Goal: Task Accomplishment & Management: Use online tool/utility

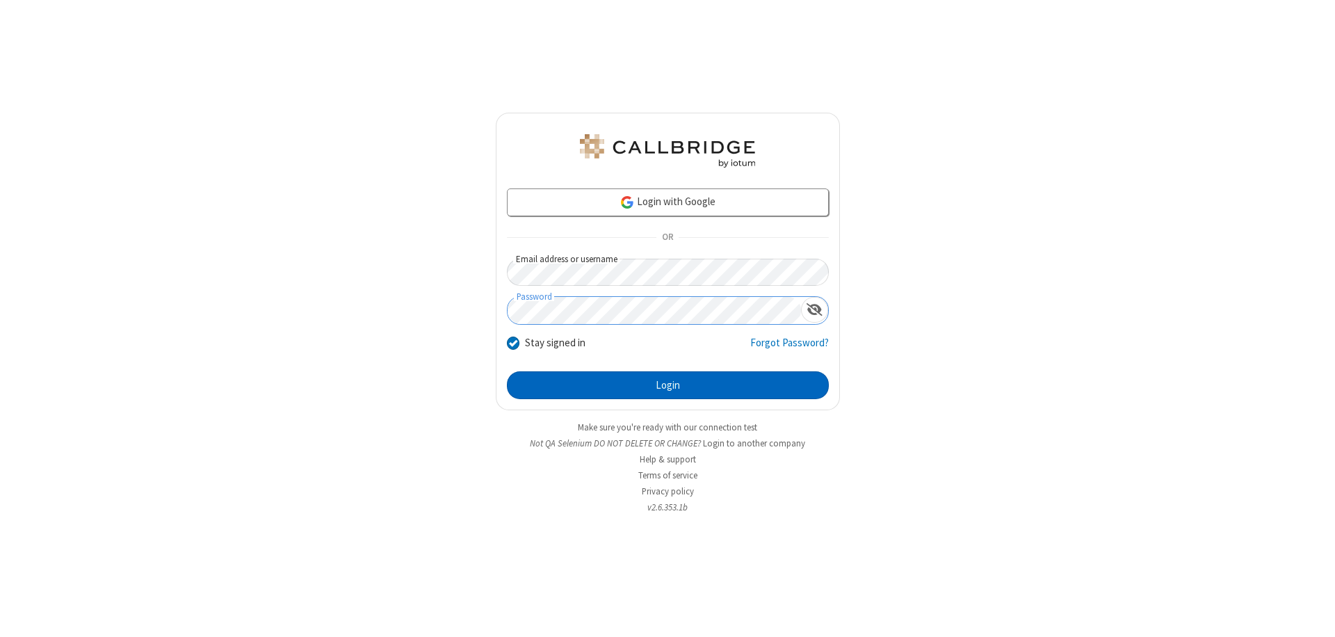
click at [668, 385] on button "Login" at bounding box center [668, 385] width 322 height 28
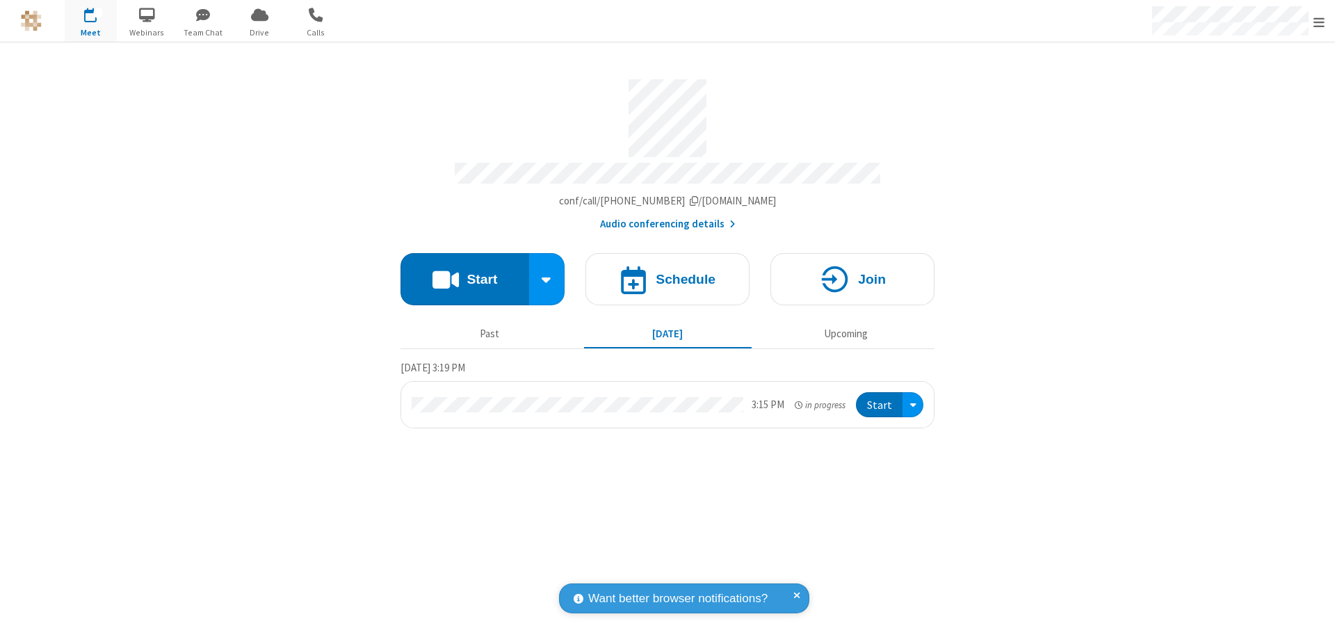
click at [465, 273] on button "Start" at bounding box center [465, 279] width 129 height 52
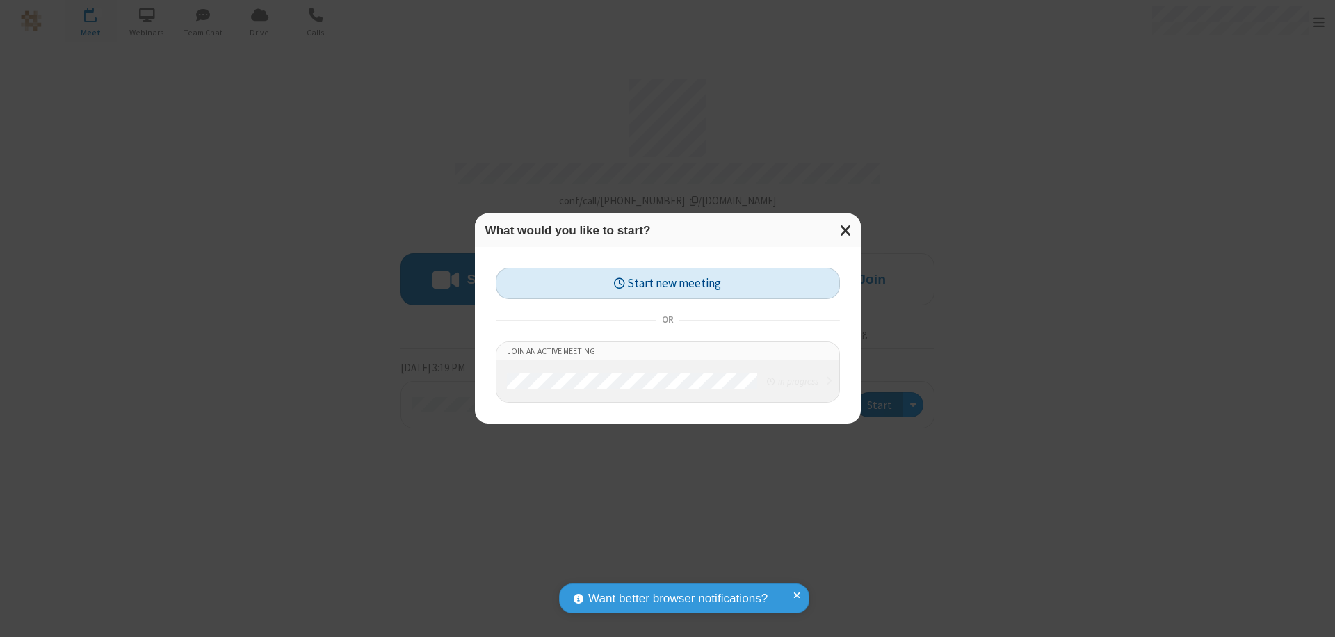
click at [668, 283] on button "Start new meeting" at bounding box center [668, 283] width 344 height 31
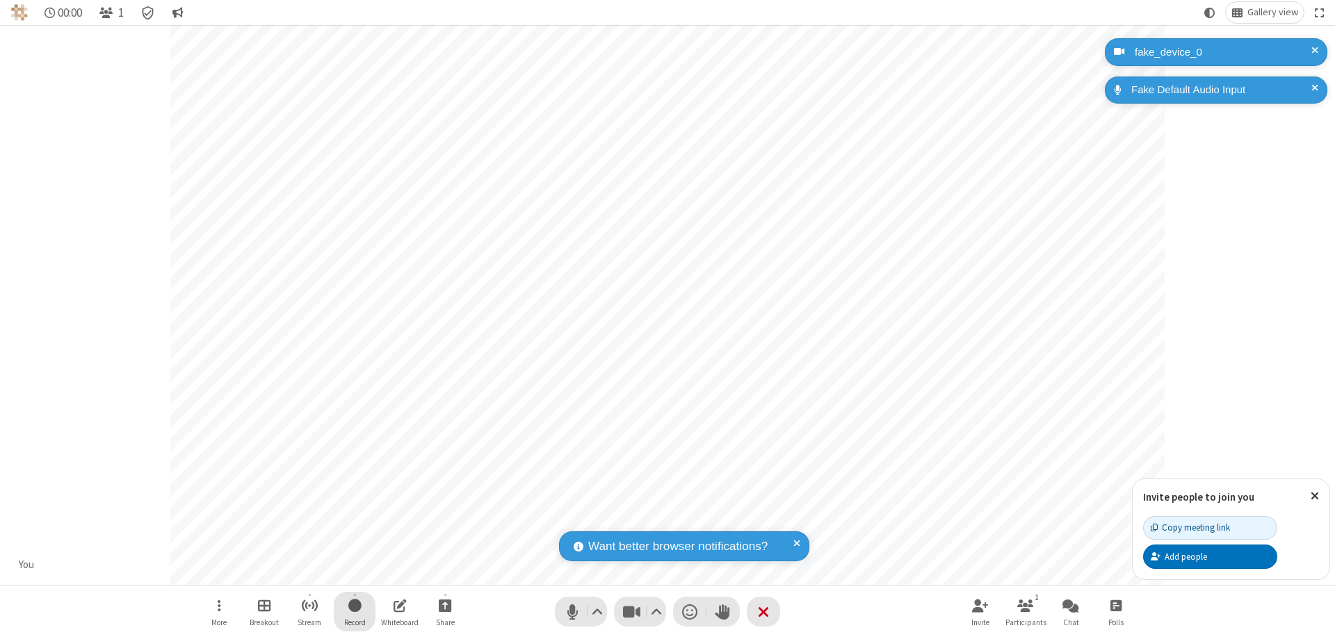
click at [355, 611] on span "Start recording" at bounding box center [354, 605] width 13 height 17
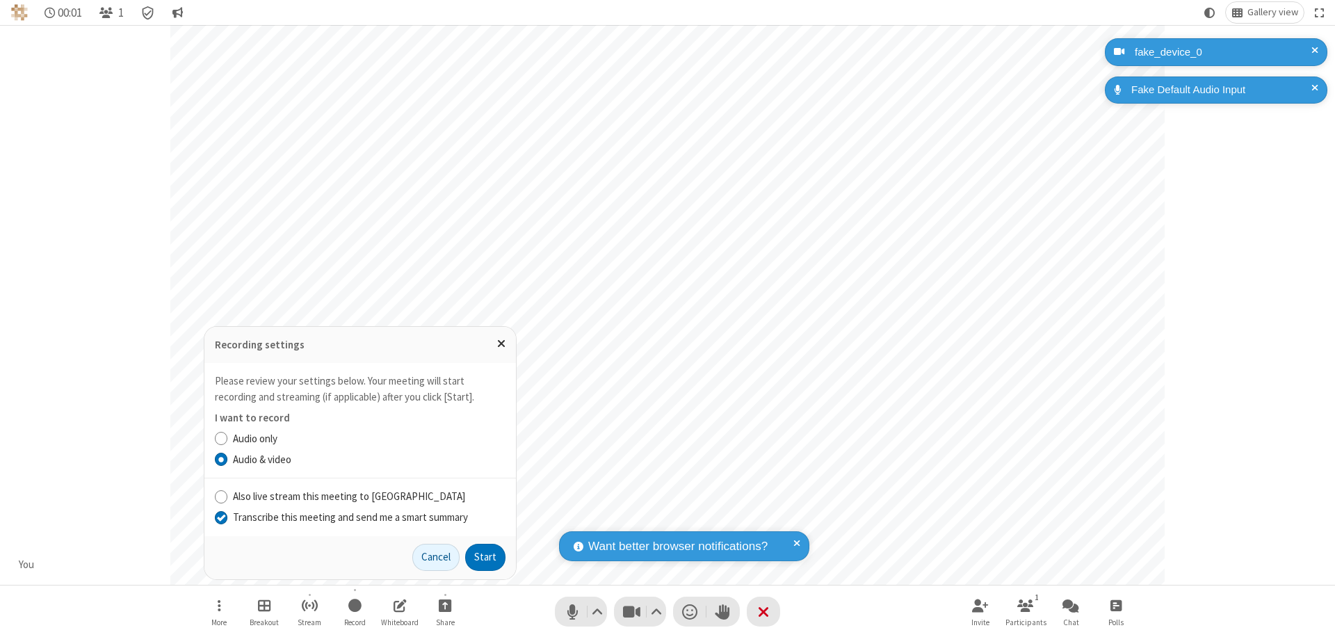
click at [220, 517] on input "Transcribe this meeting and send me a smart summary" at bounding box center [221, 517] width 13 height 15
click at [485, 557] on button "Start" at bounding box center [485, 558] width 40 height 28
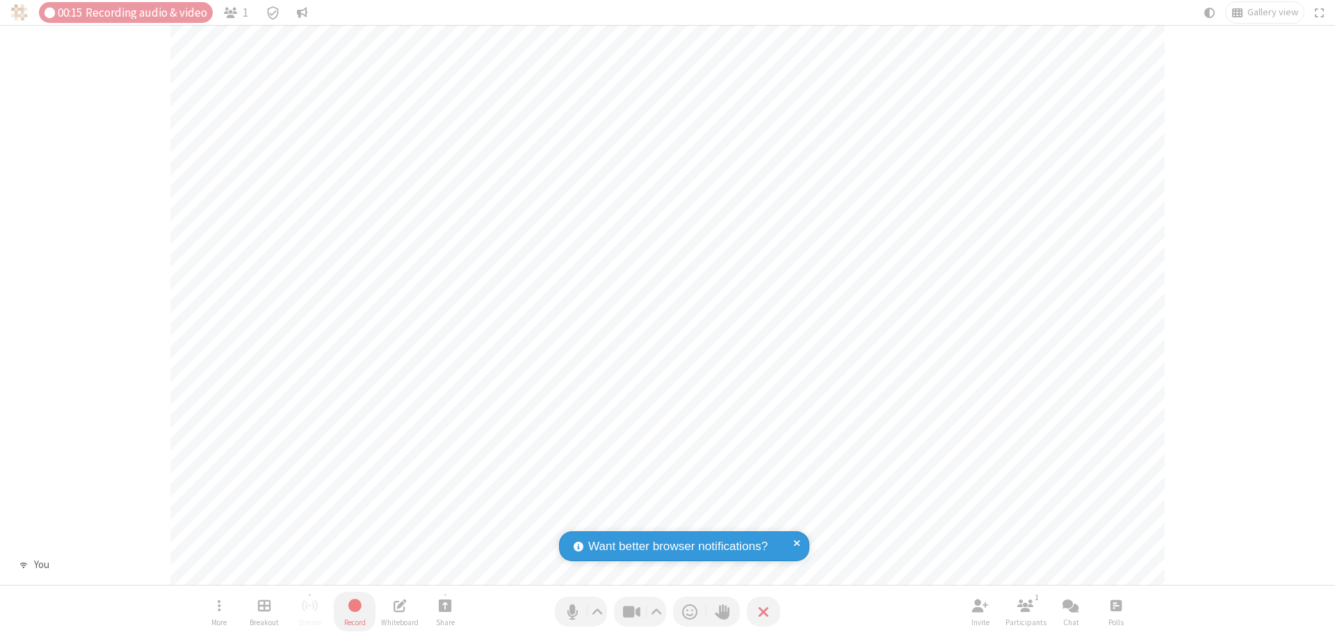
click at [355, 611] on span "Stop recording" at bounding box center [355, 605] width 16 height 17
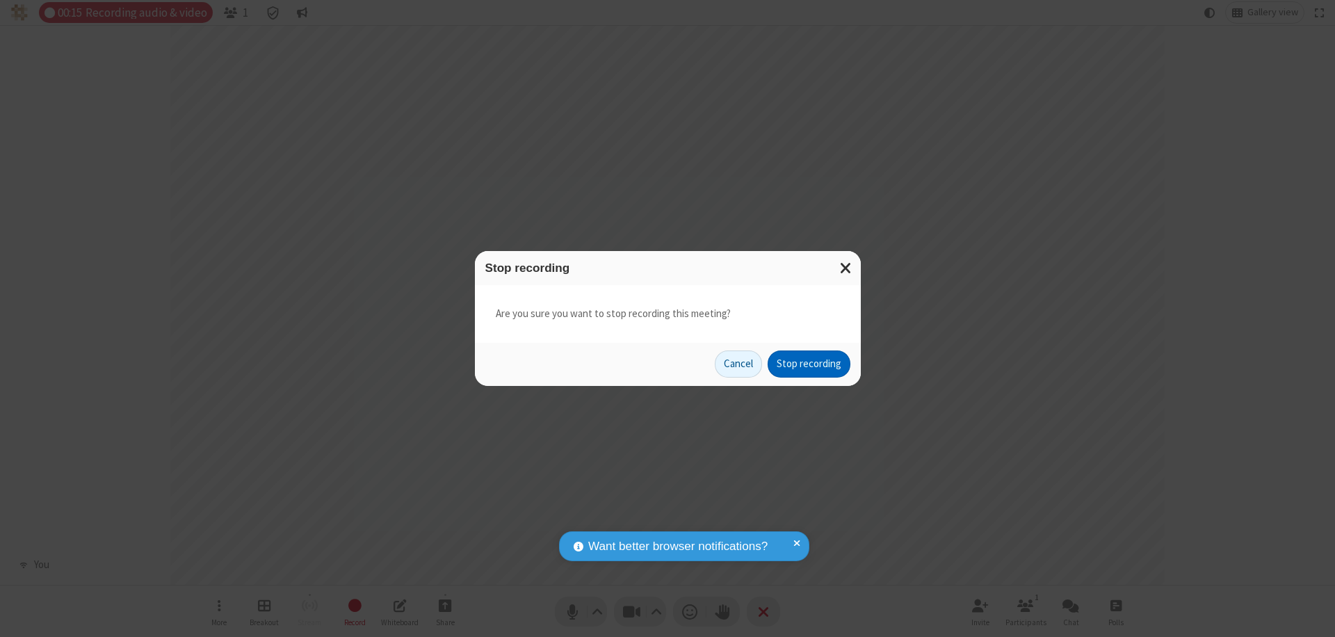
click at [809, 364] on button "Stop recording" at bounding box center [809, 365] width 83 height 28
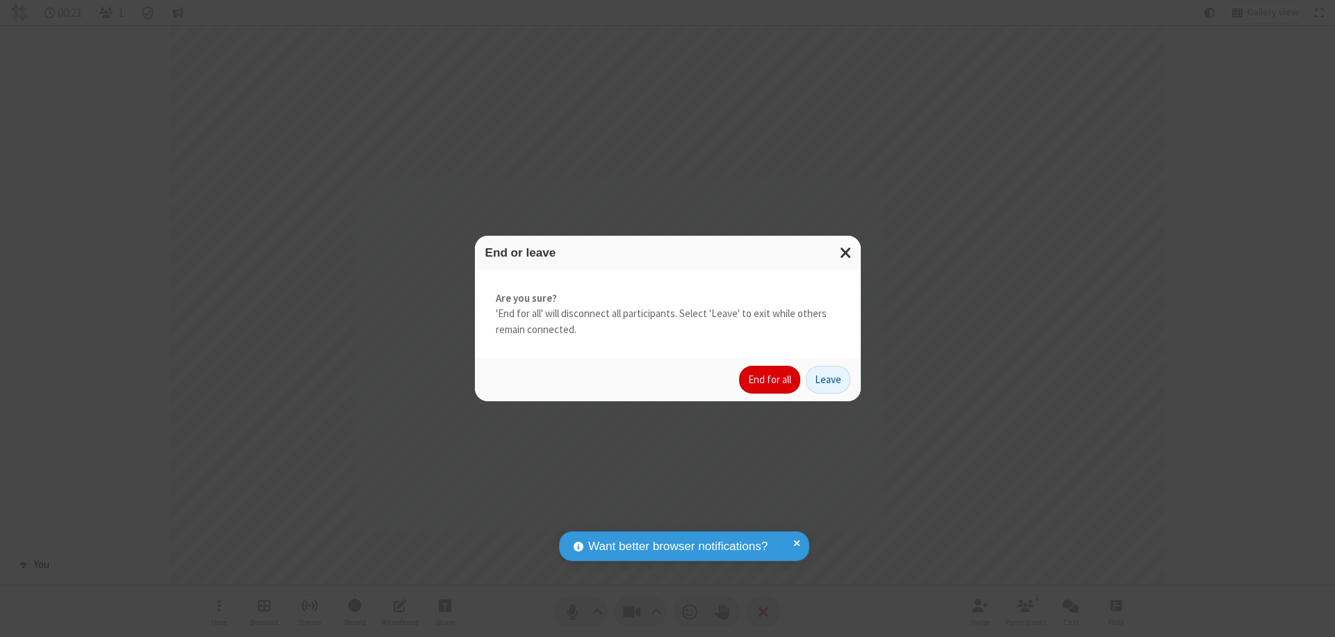
click at [771, 380] on button "End for all" at bounding box center [769, 380] width 61 height 28
